Goal: Information Seeking & Learning: Learn about a topic

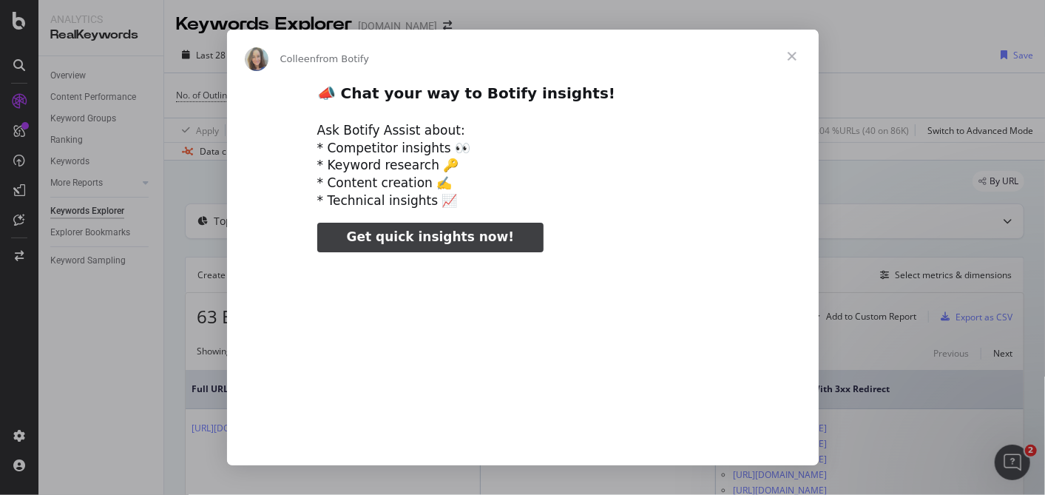
type input "3296666"
click at [789, 55] on span "Close" at bounding box center [792, 56] width 53 height 53
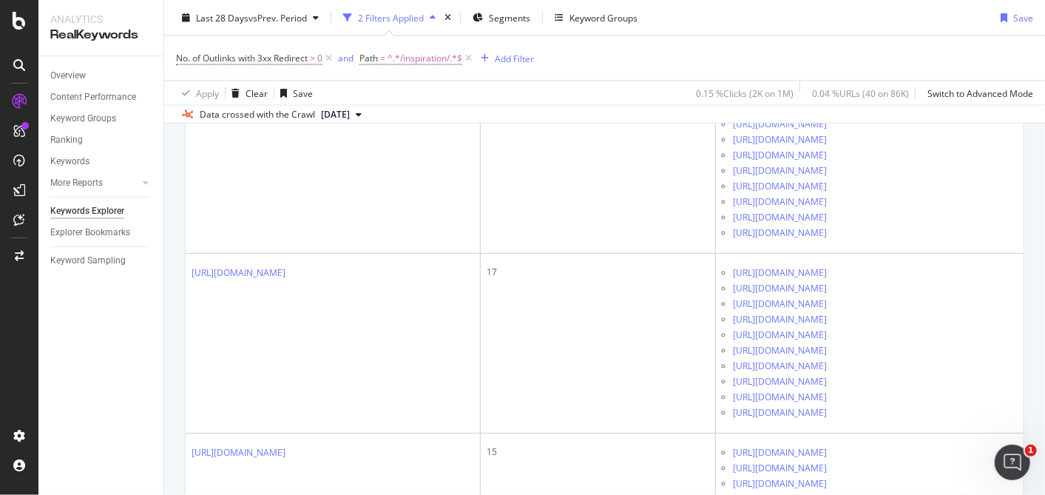
scroll to position [1414, 0]
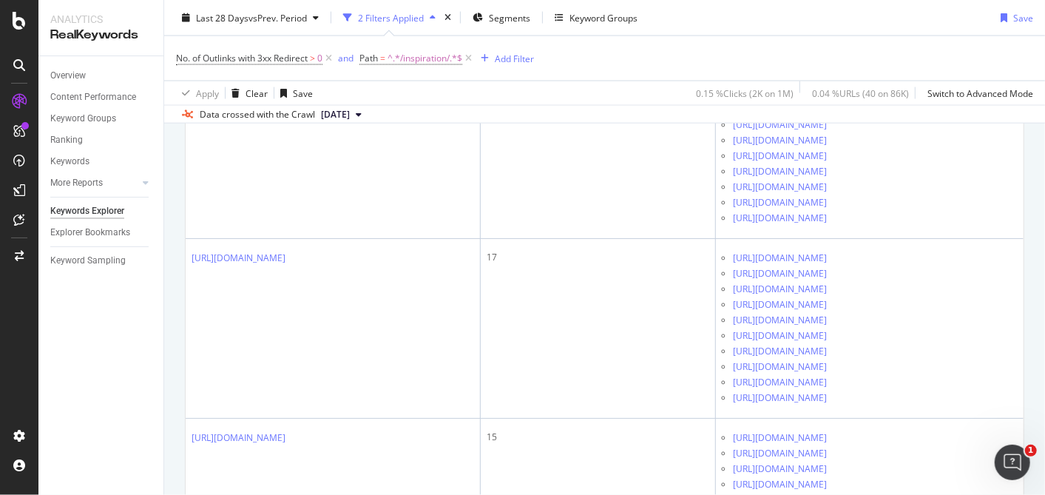
scroll to position [1452, 0]
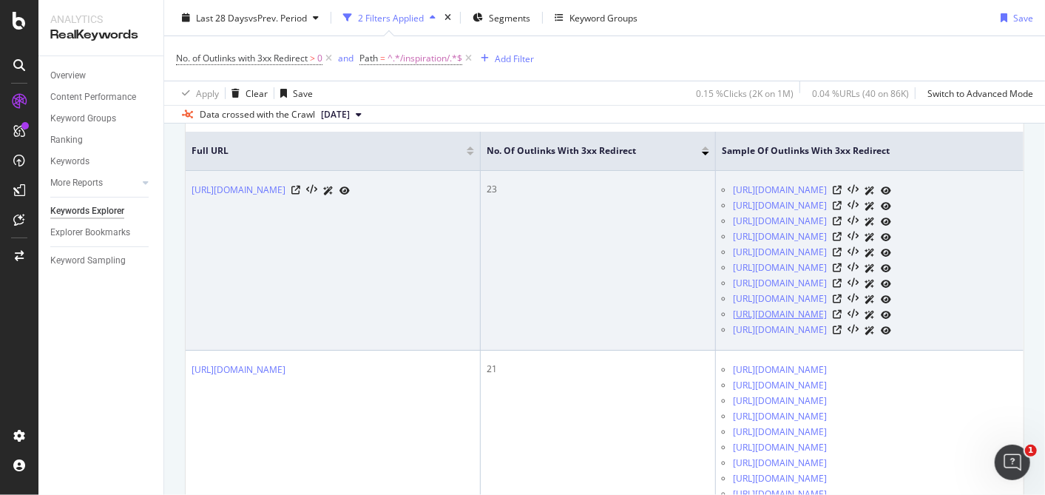
scroll to position [241, 0]
click at [842, 316] on icon at bounding box center [837, 311] width 9 height 9
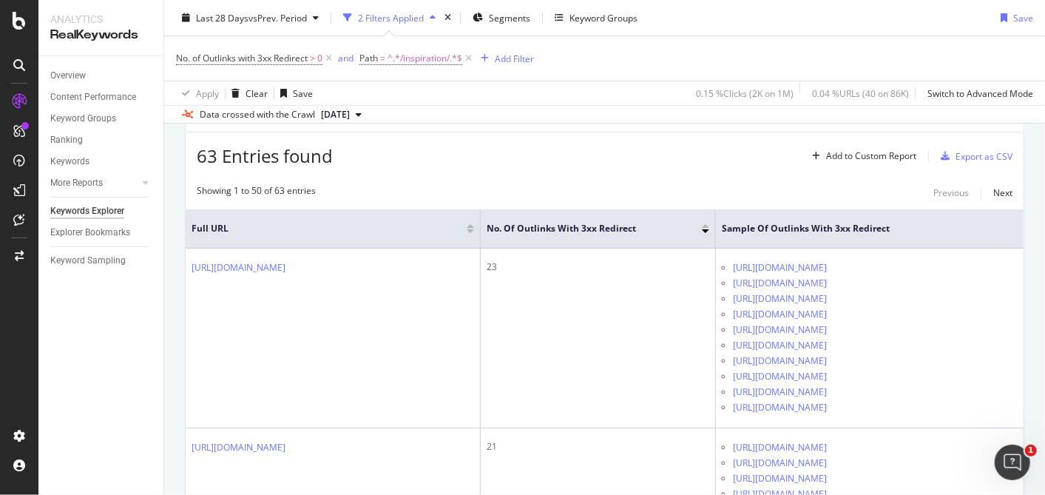
scroll to position [0, 0]
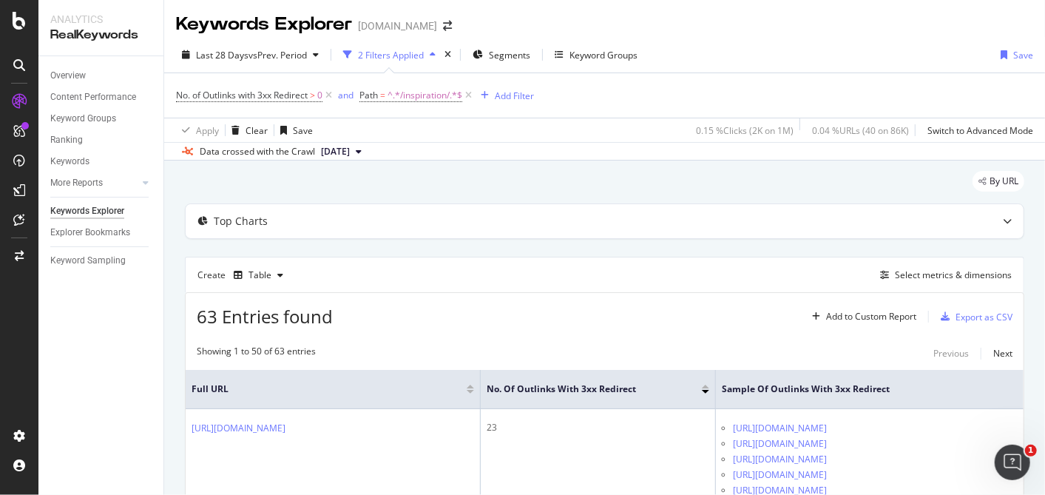
click at [758, 34] on div "Keywords Explorer [DOMAIN_NAME]" at bounding box center [604, 18] width 881 height 37
